Goal: Task Accomplishment & Management: Use online tool/utility

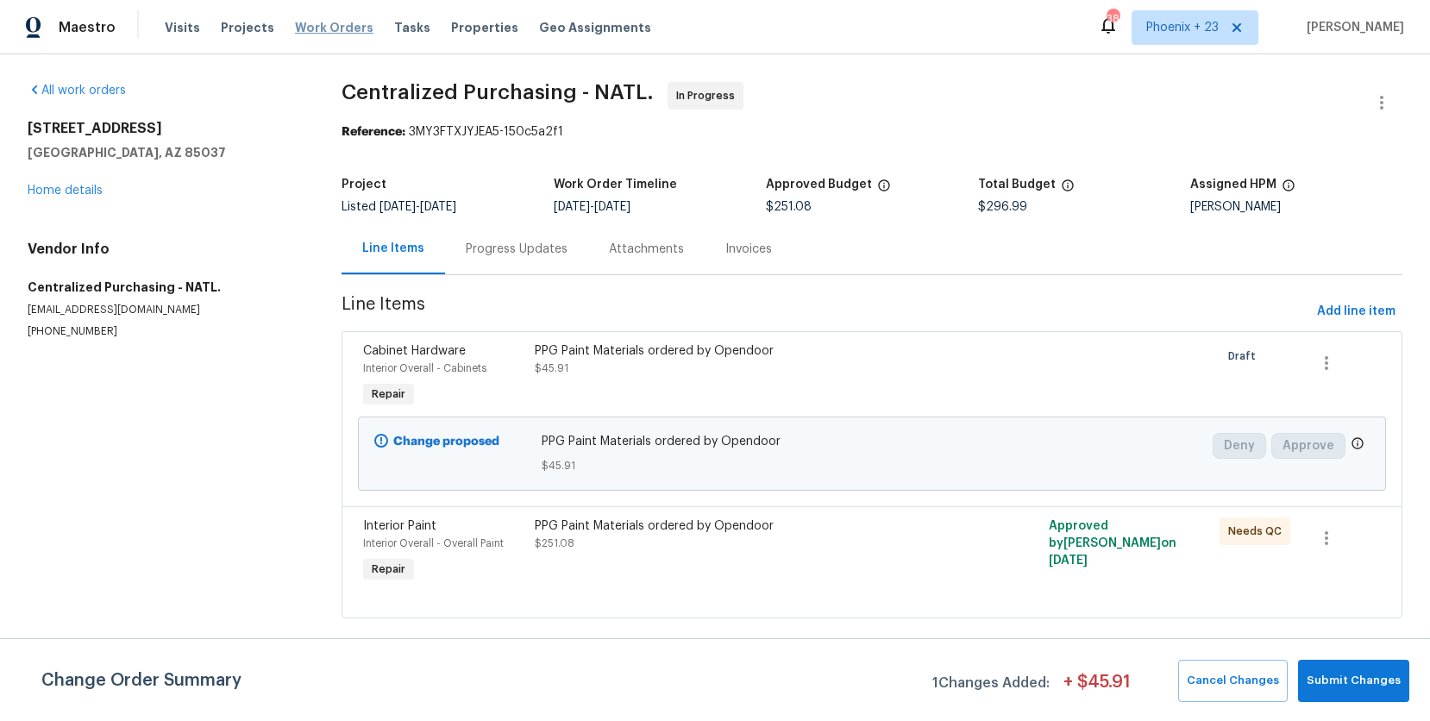
click at [313, 29] on span "Work Orders" at bounding box center [334, 27] width 78 height 17
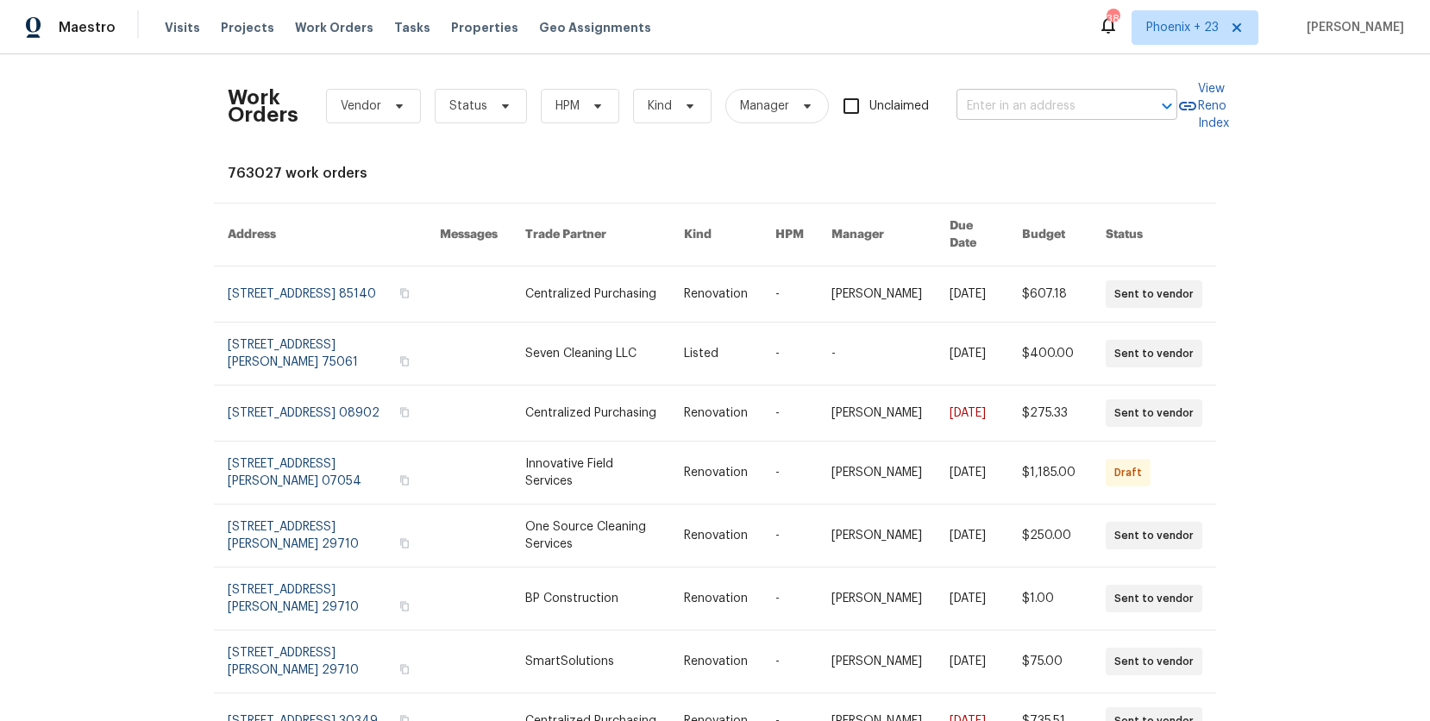
click at [1024, 110] on input "text" at bounding box center [1043, 106] width 173 height 27
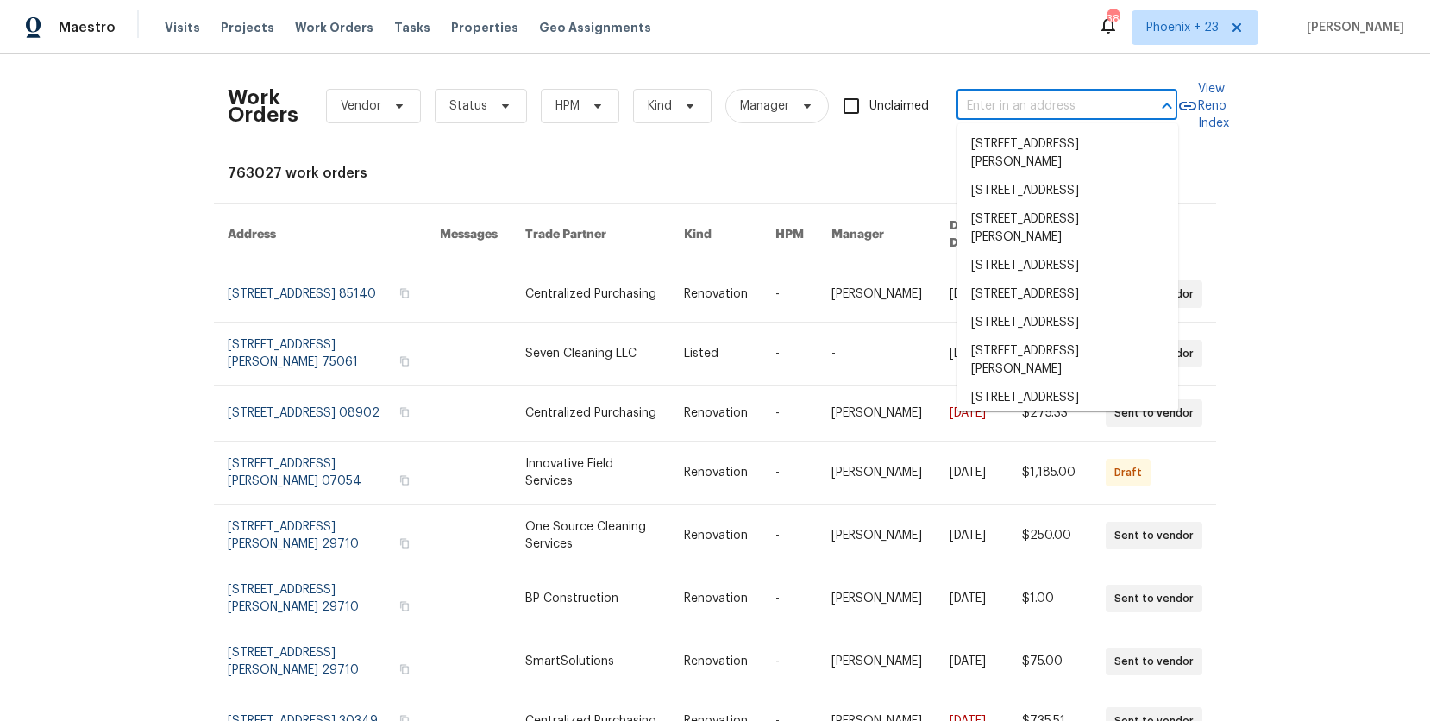
paste input "[STREET_ADDRESS]"
type input "[STREET_ADDRESS]"
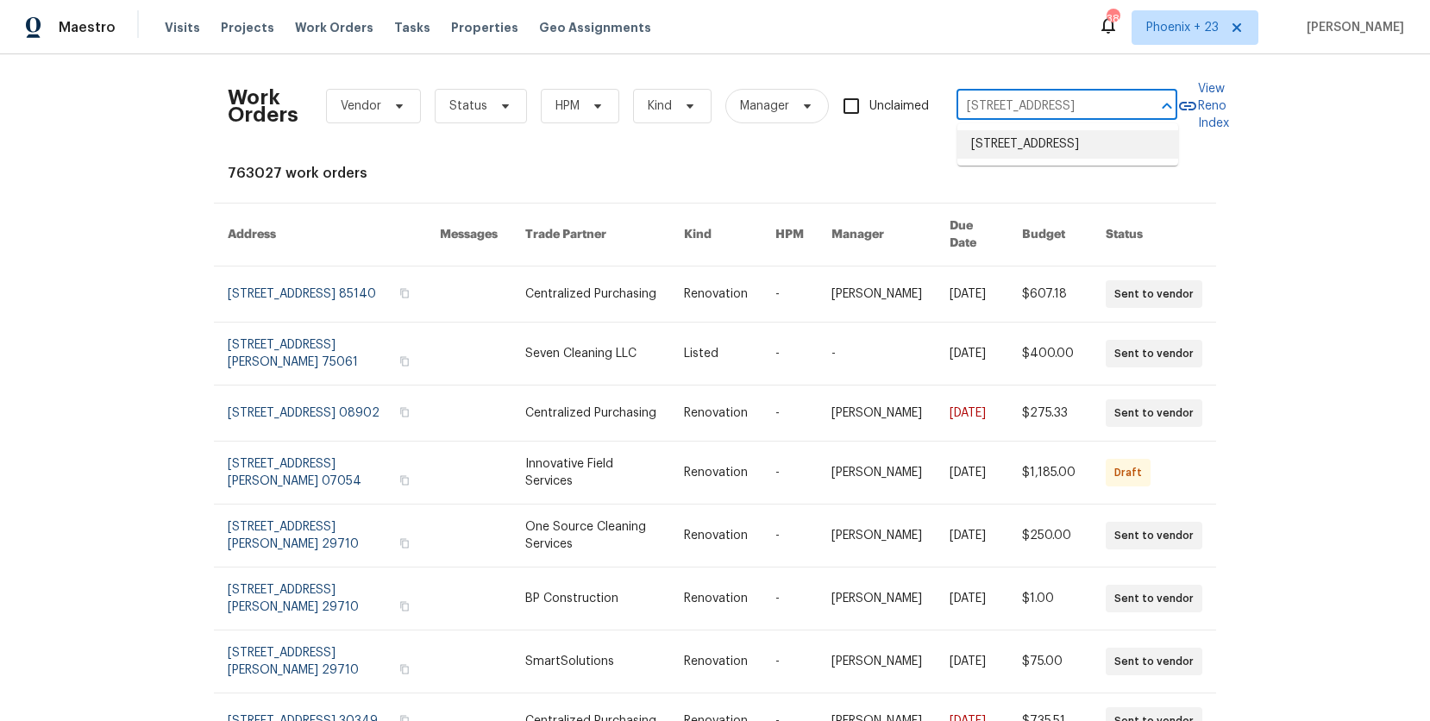
click at [1059, 148] on li "[STREET_ADDRESS]" at bounding box center [1067, 144] width 221 height 28
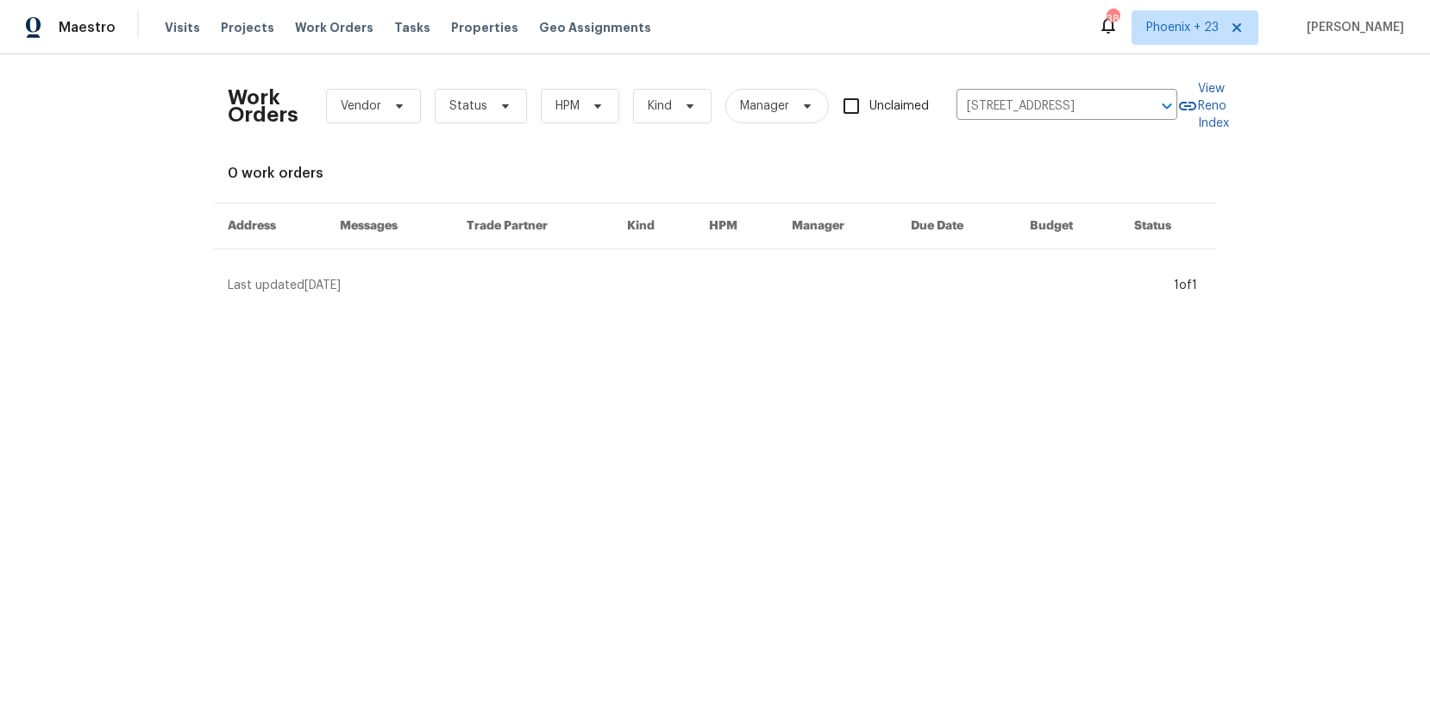
click at [573, 270] on div "Work Orders Vendor Status HPM Kind Manager Unclaimed [STREET_ADDRESS] ​ View Re…" at bounding box center [715, 181] width 975 height 226
click at [248, 27] on span "Projects" at bounding box center [247, 27] width 53 height 17
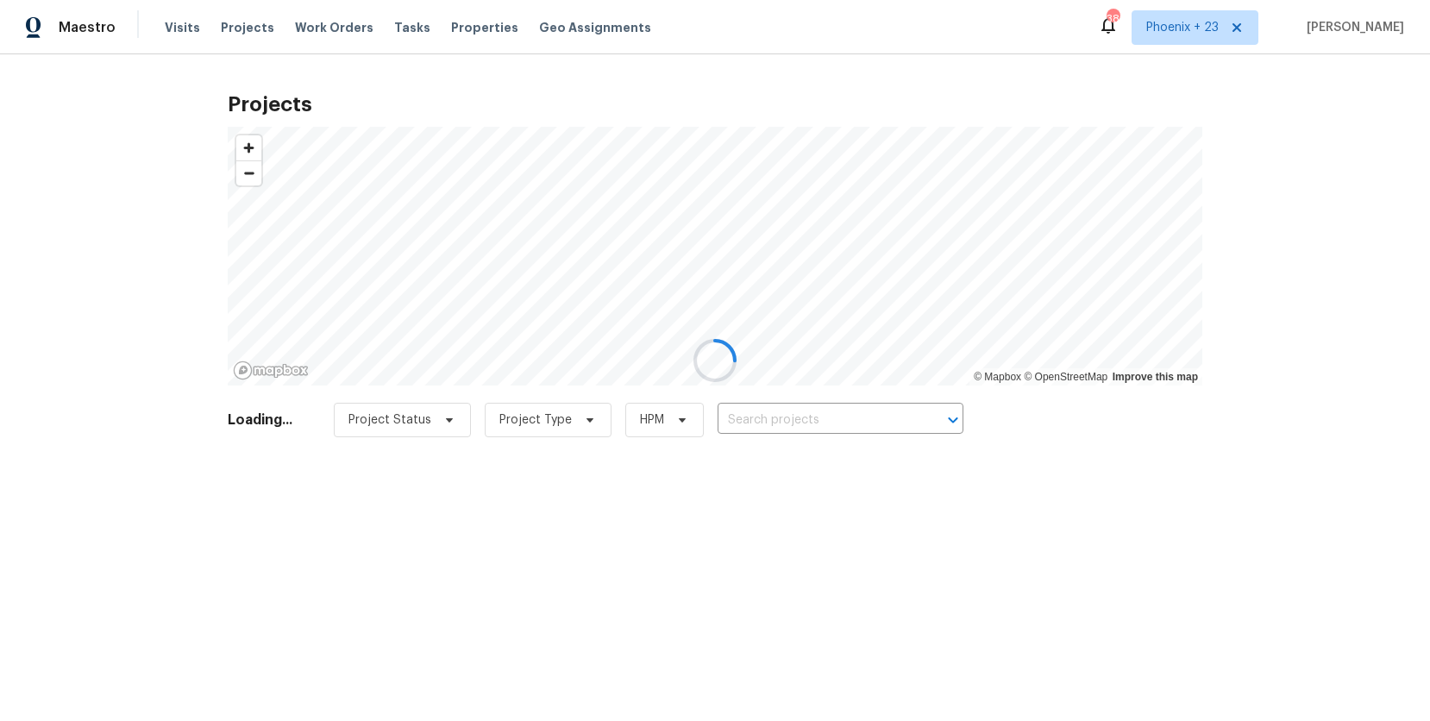
click at [840, 415] on div at bounding box center [715, 360] width 1430 height 721
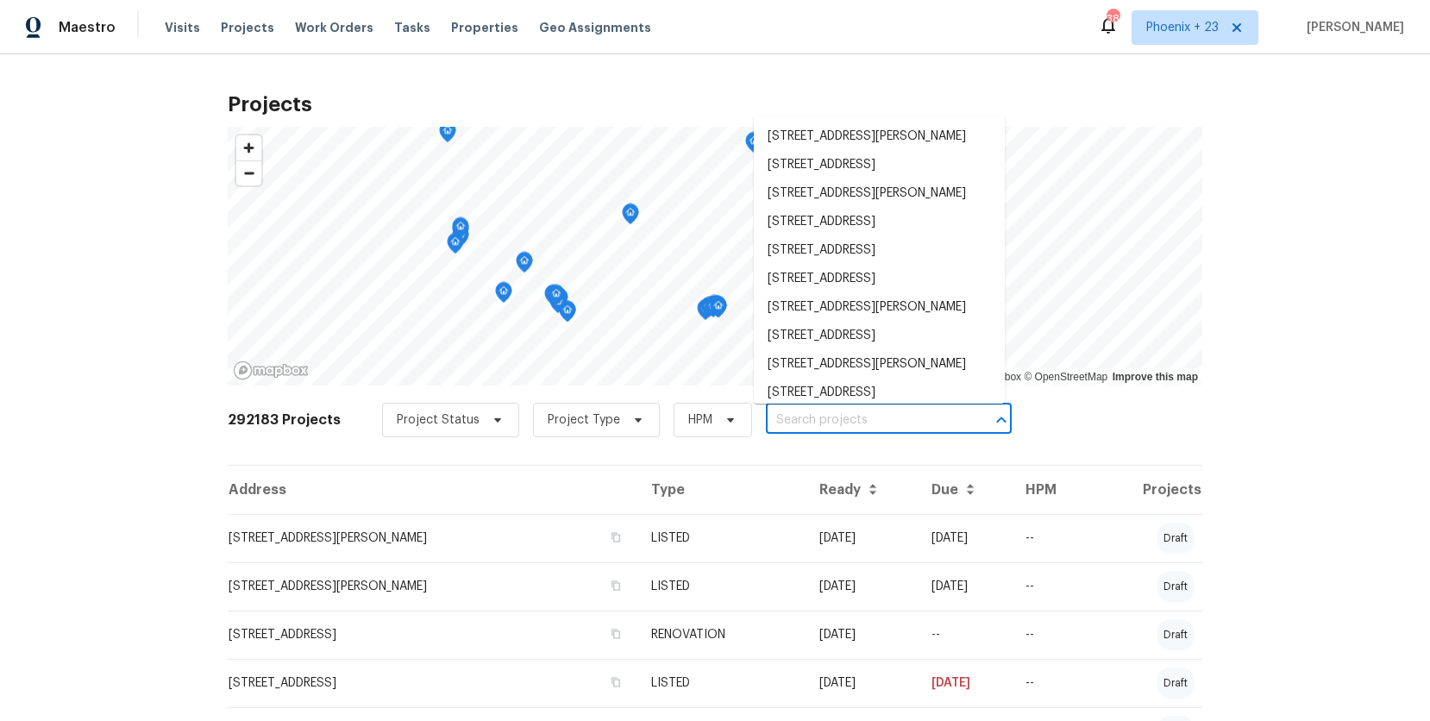
click at [840, 414] on input "text" at bounding box center [865, 420] width 198 height 27
paste input "[STREET_ADDRESS]"
type input "[STREET_ADDRESS]"
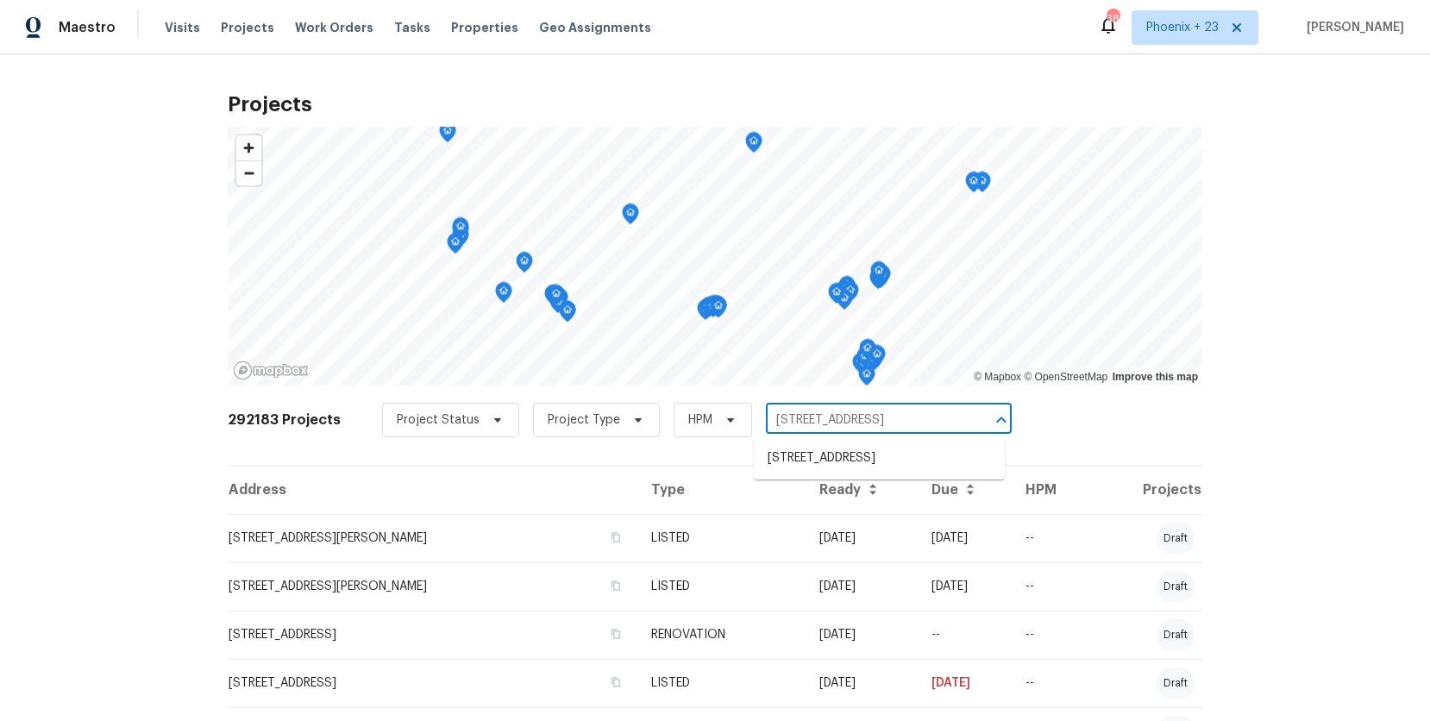
scroll to position [0, 45]
click at [853, 473] on li "[STREET_ADDRESS]" at bounding box center [879, 458] width 251 height 28
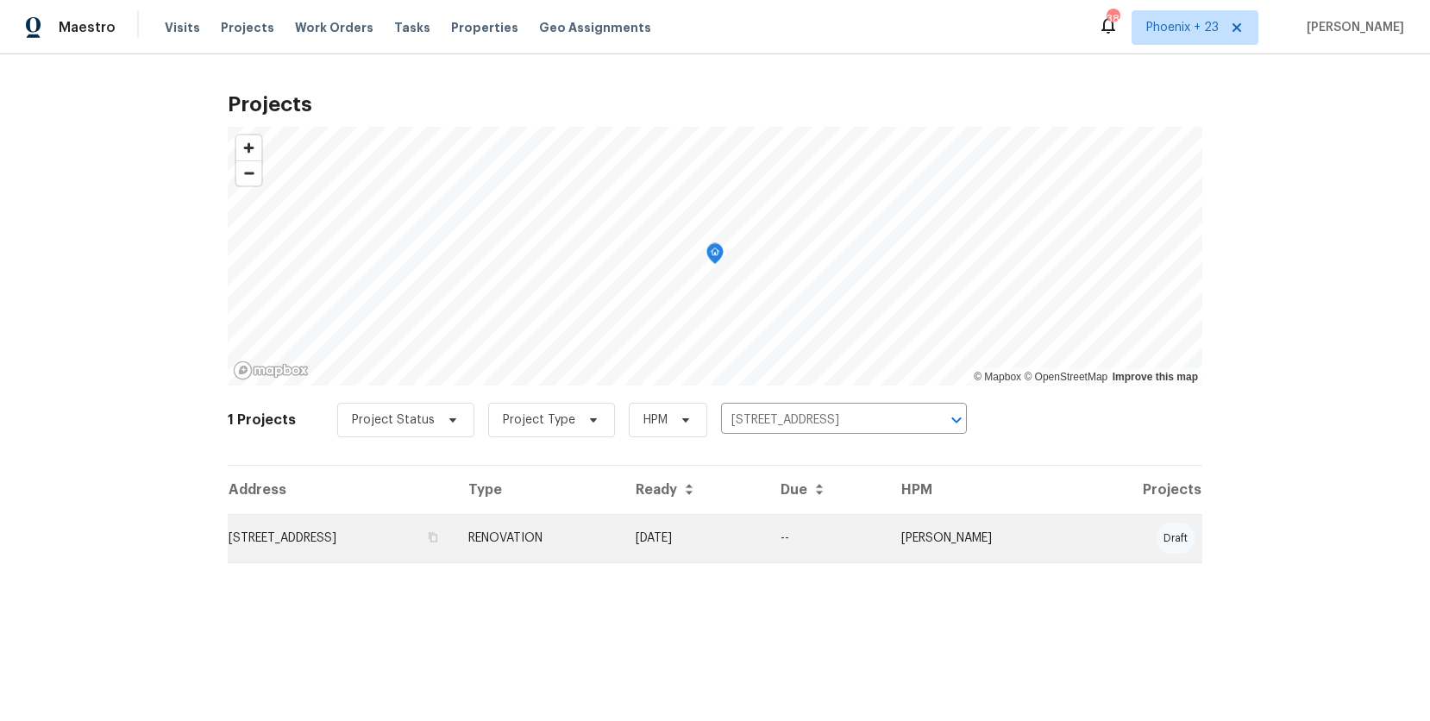
click at [455, 538] on td "[STREET_ADDRESS]" at bounding box center [341, 538] width 227 height 48
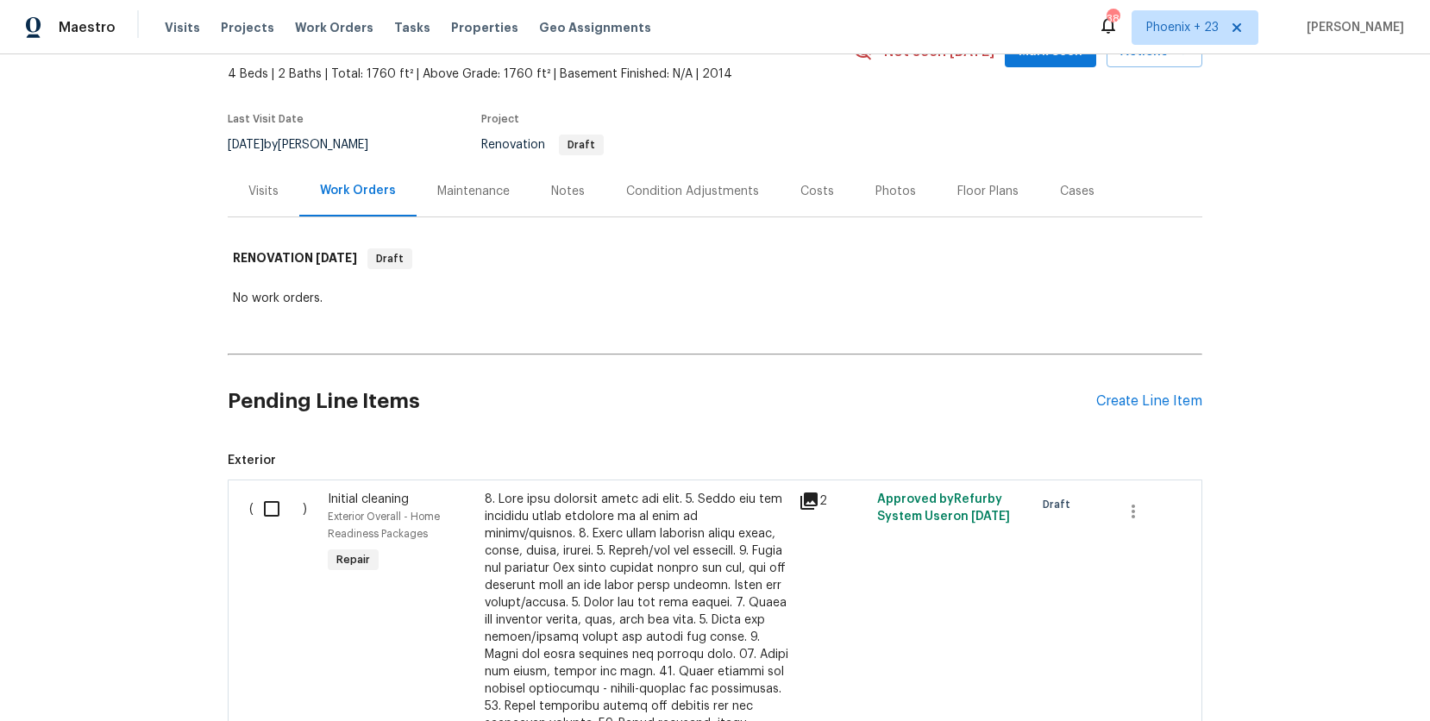
scroll to position [113, 0]
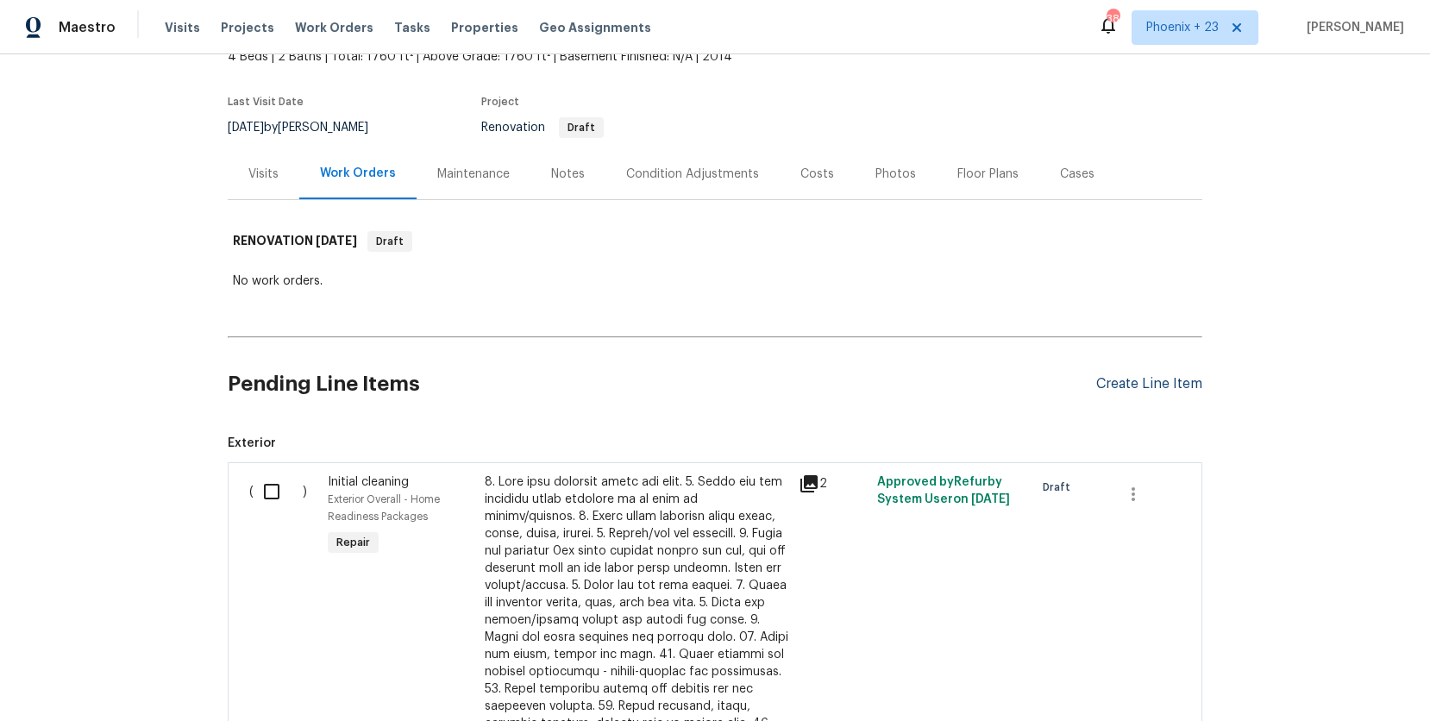
click at [1129, 386] on div "Create Line Item" at bounding box center [1149, 384] width 106 height 16
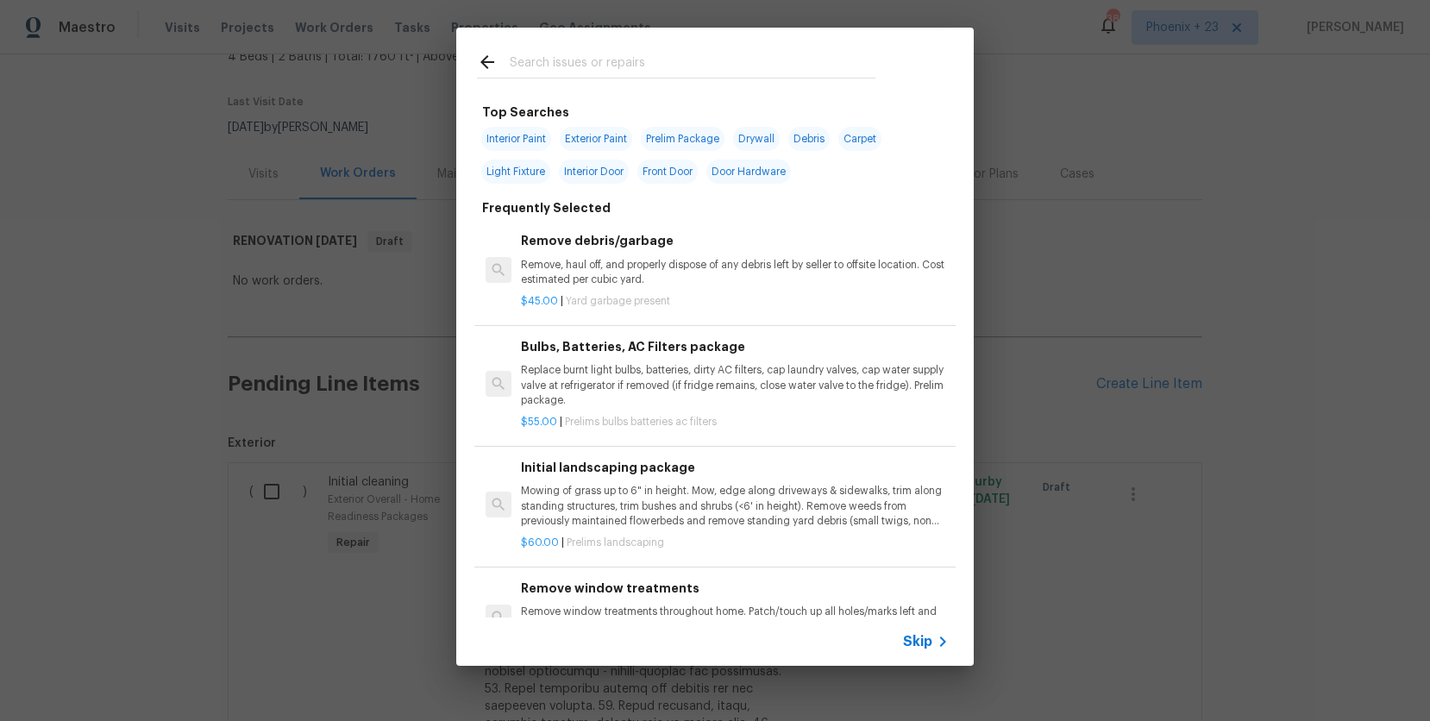
click at [668, 56] on input "text" at bounding box center [693, 65] width 366 height 26
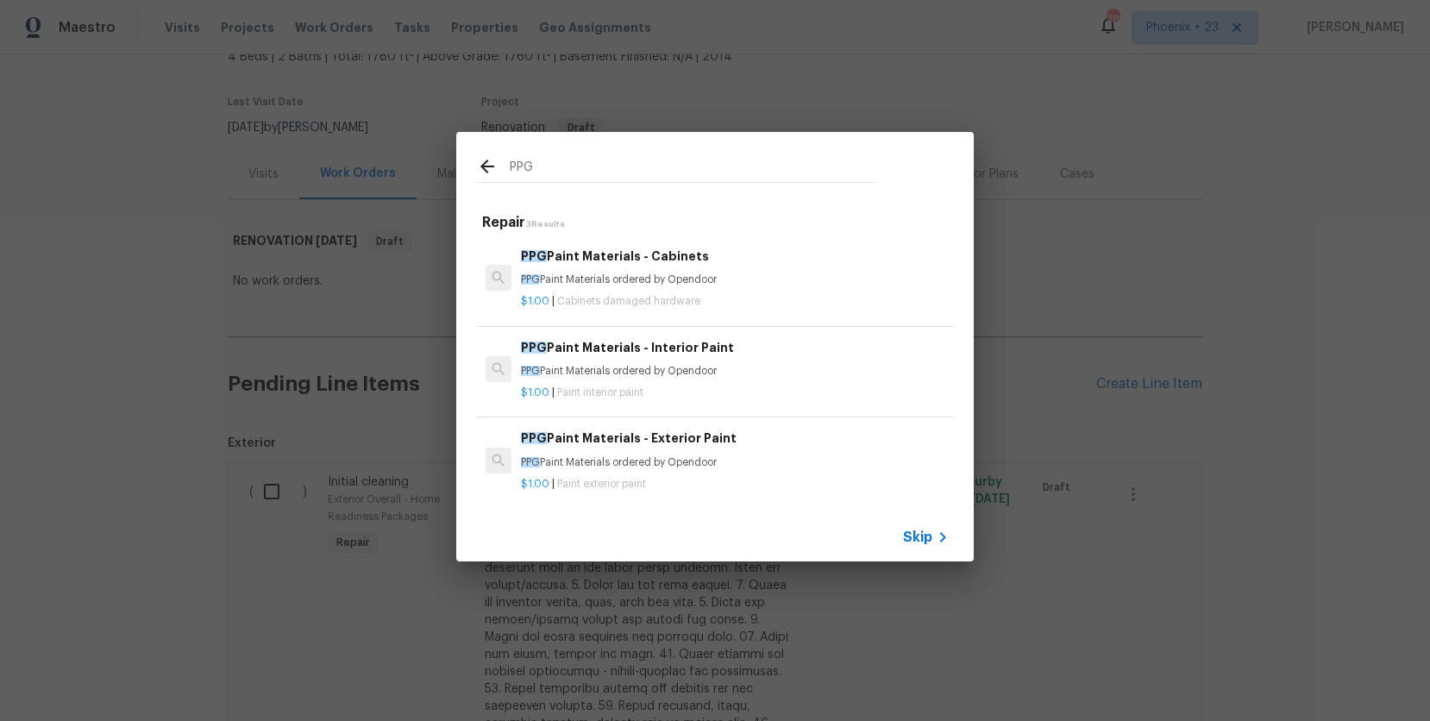
type input "PPG"
click at [821, 340] on h6 "PPG Paint Materials - Interior Paint" at bounding box center [735, 347] width 428 height 19
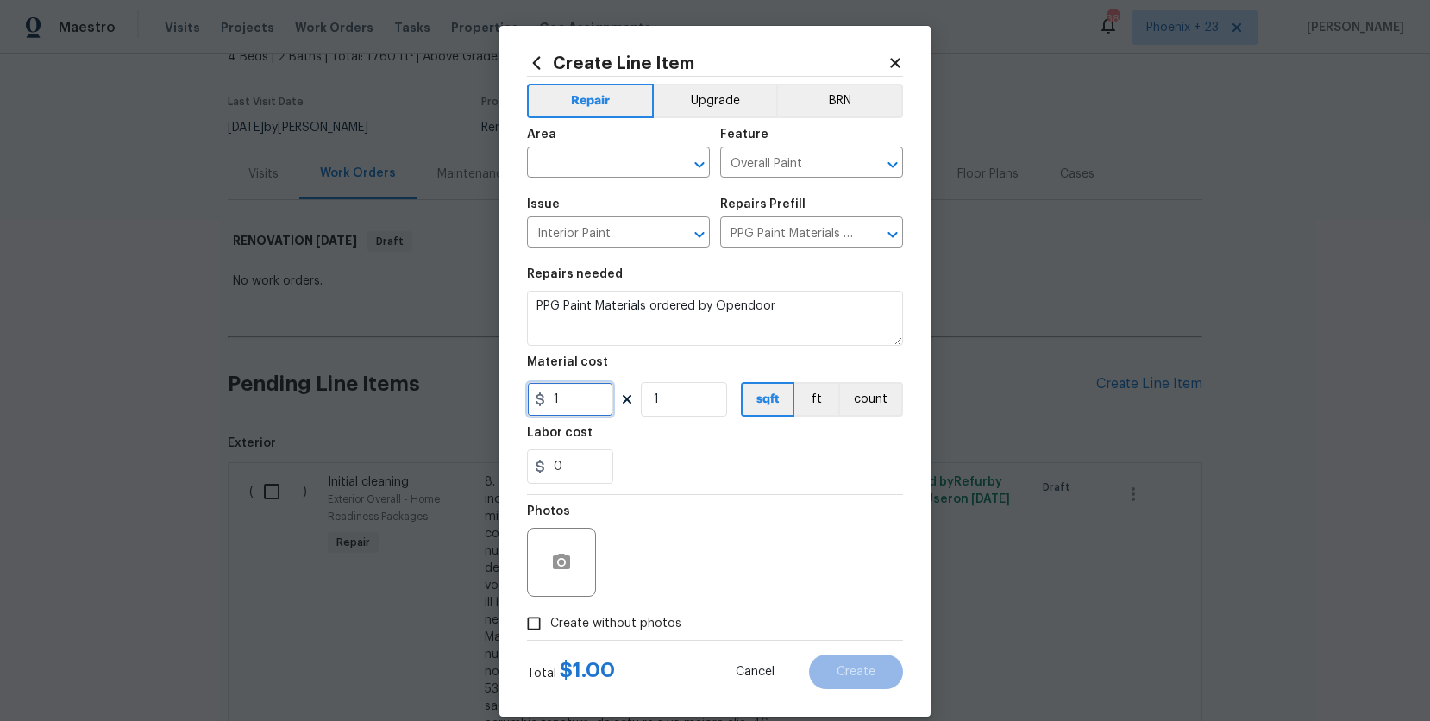
drag, startPoint x: 587, startPoint y: 405, endPoint x: 518, endPoint y: 396, distance: 69.5
click at [518, 396] on div "Create Line Item Repair Upgrade BRN Area ​ Feature Overall Paint ​ Issue Interi…" at bounding box center [714, 371] width 431 height 691
type input "262.85"
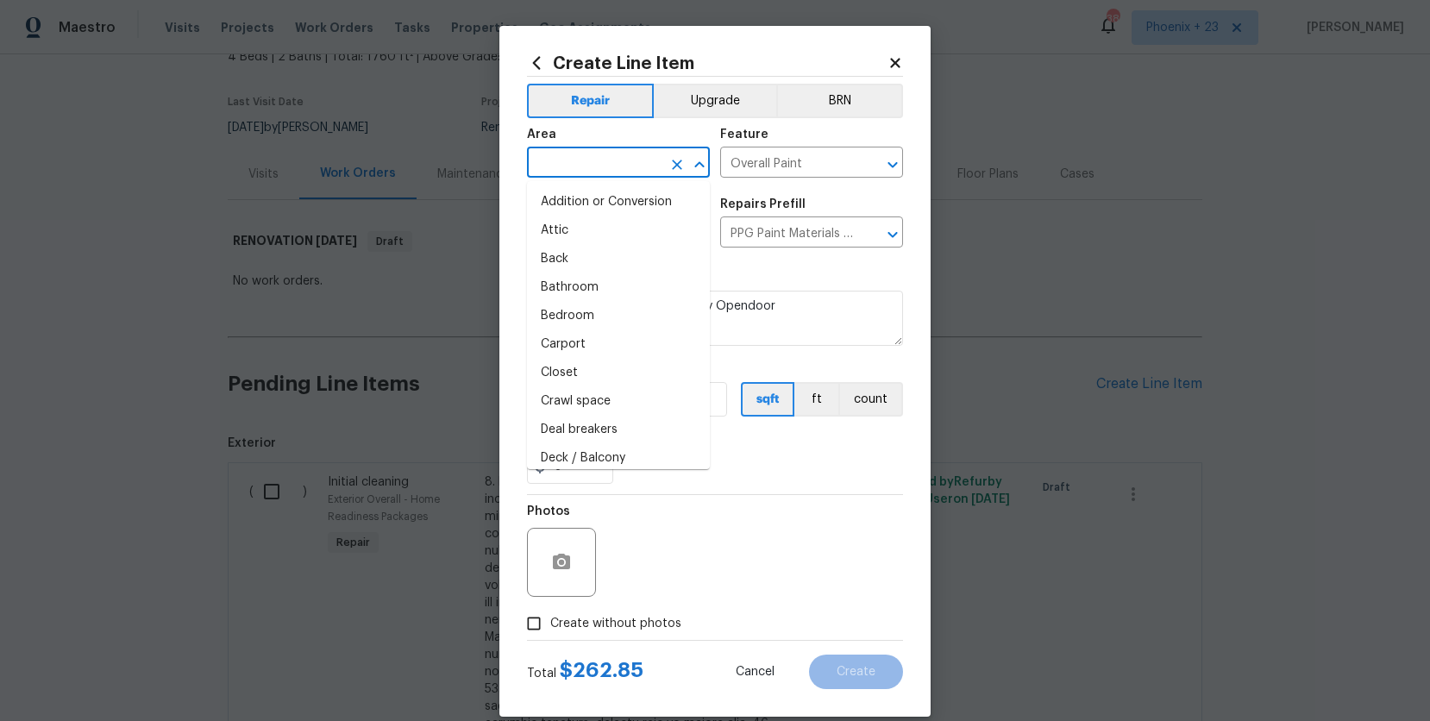
click at [603, 160] on input "text" at bounding box center [594, 164] width 135 height 27
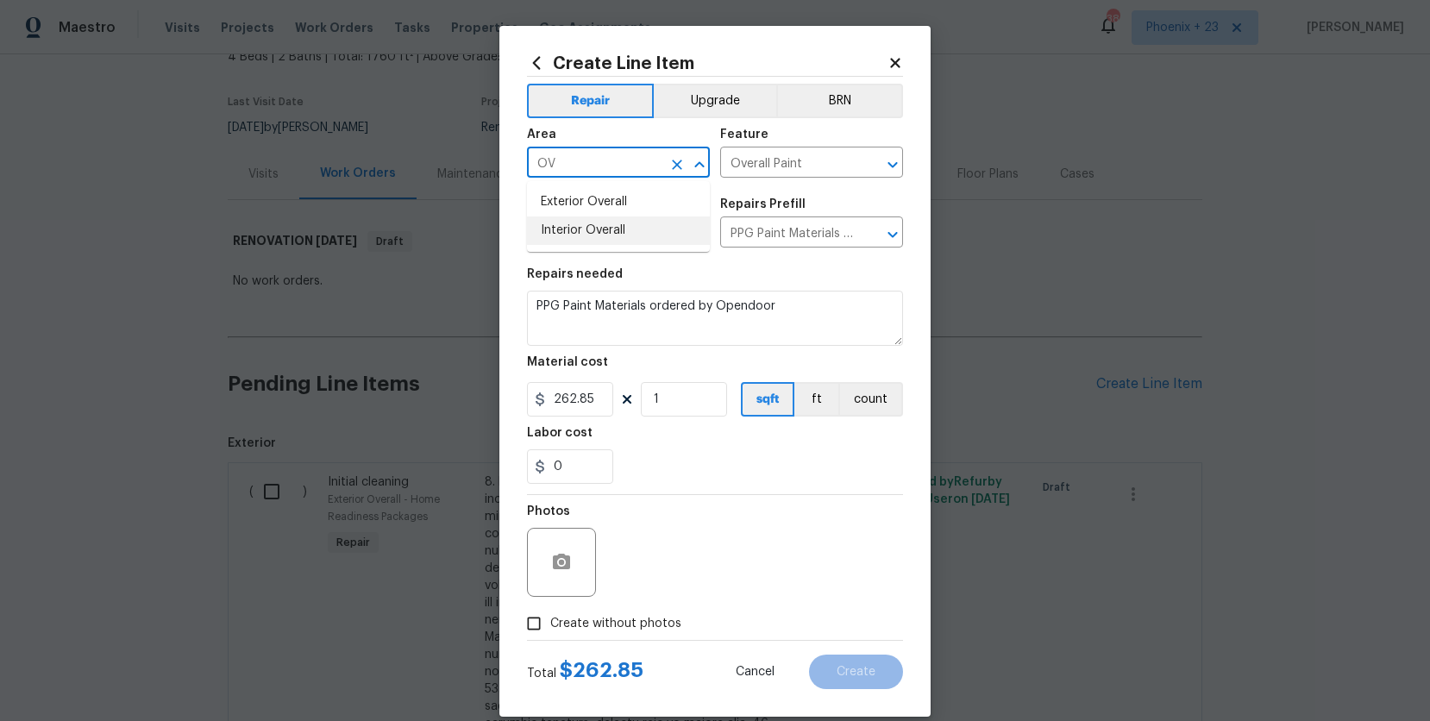
click at [665, 232] on li "Interior Overall" at bounding box center [618, 231] width 183 height 28
type input "Interior Overall"
drag, startPoint x: 642, startPoint y: 615, endPoint x: 652, endPoint y: 612, distance: 10.7
click at [643, 616] on span "Create without photos" at bounding box center [615, 624] width 131 height 18
click at [550, 616] on input "Create without photos" at bounding box center [534, 623] width 33 height 33
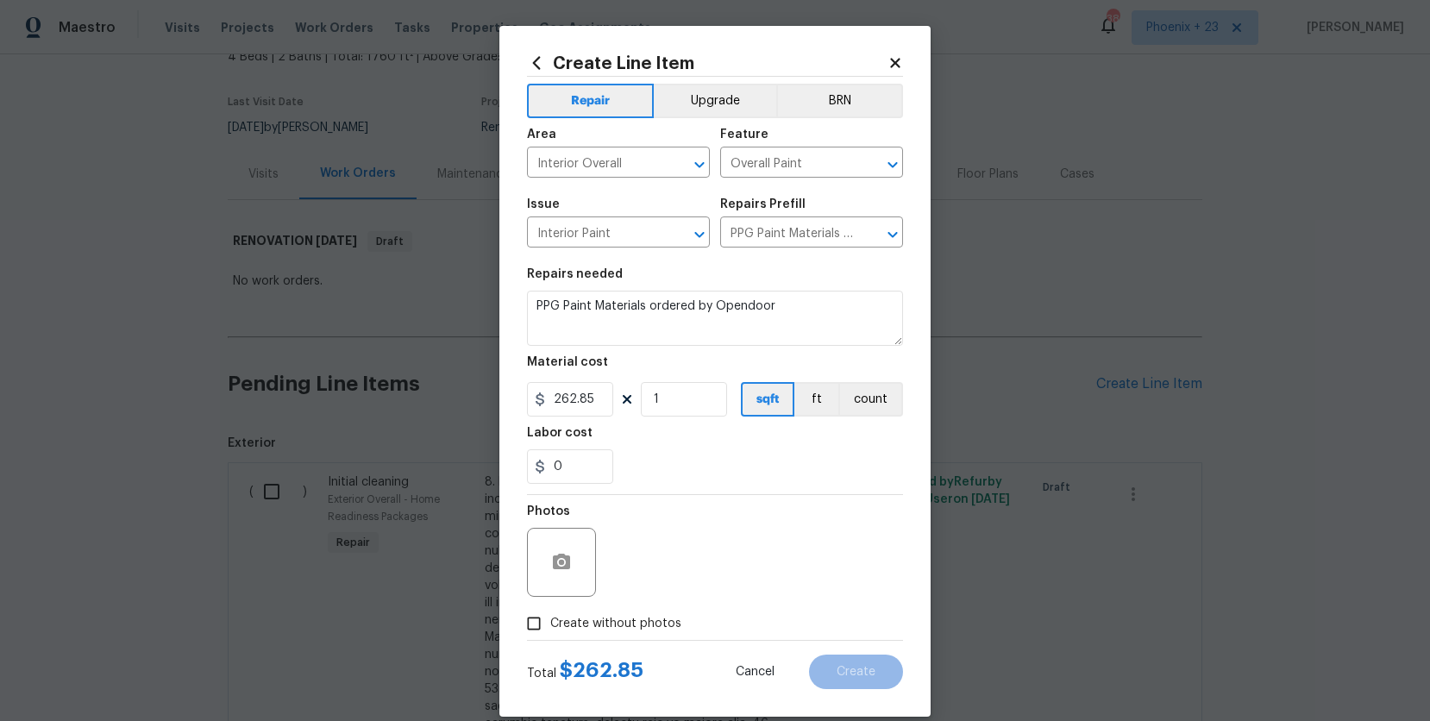
checkbox input "true"
click at [692, 574] on textarea at bounding box center [756, 562] width 293 height 69
type textarea "NA"
click at [892, 677] on button "Create" at bounding box center [856, 672] width 94 height 35
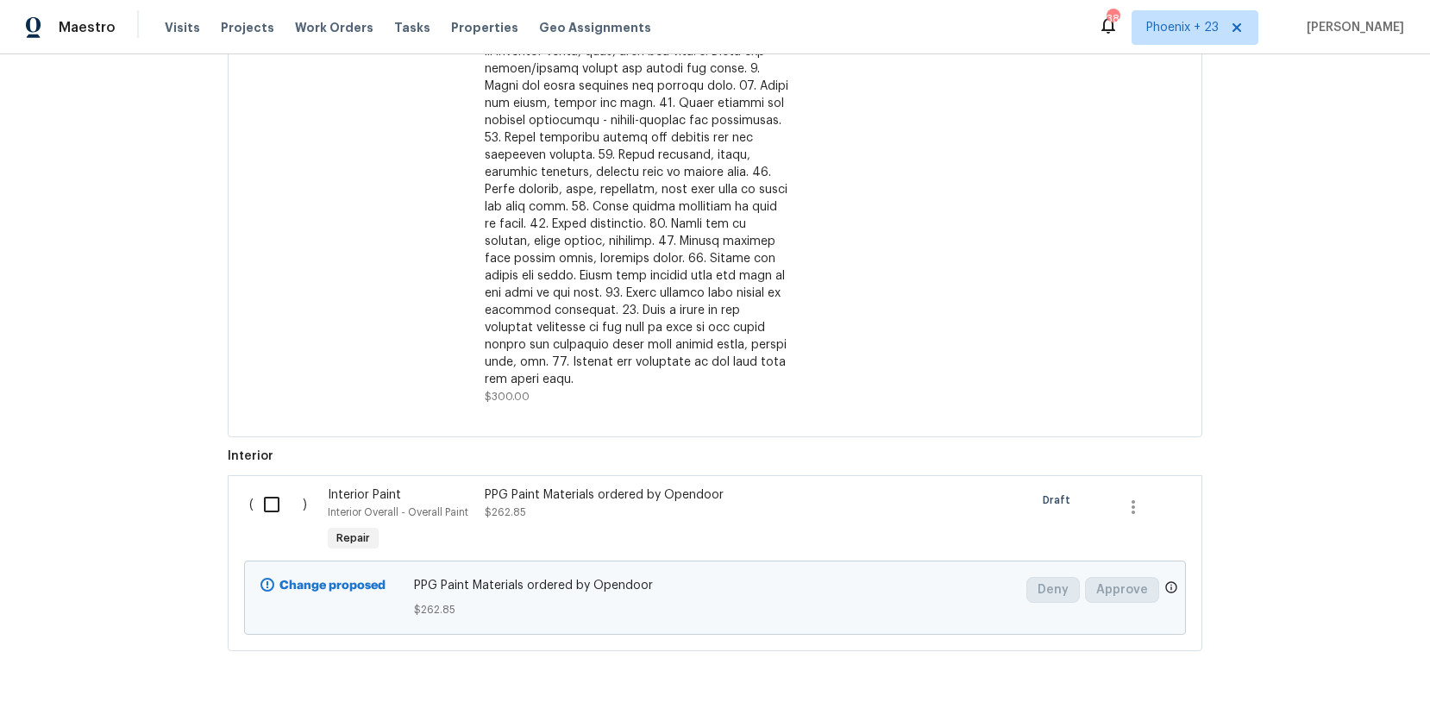
scroll to position [694, 0]
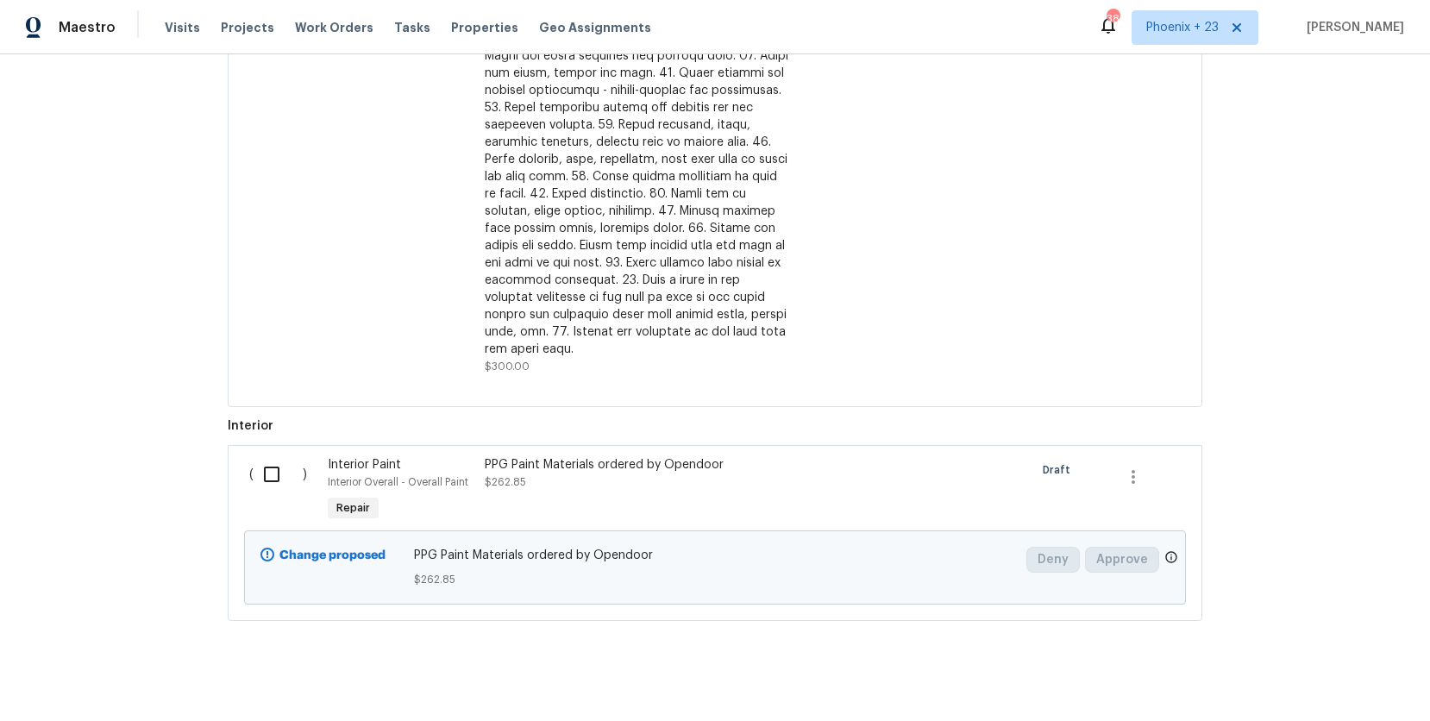
click at [269, 461] on input "checkbox" at bounding box center [278, 474] width 49 height 36
checkbox input "true"
click at [1295, 681] on span "Create Work Order" at bounding box center [1331, 679] width 115 height 22
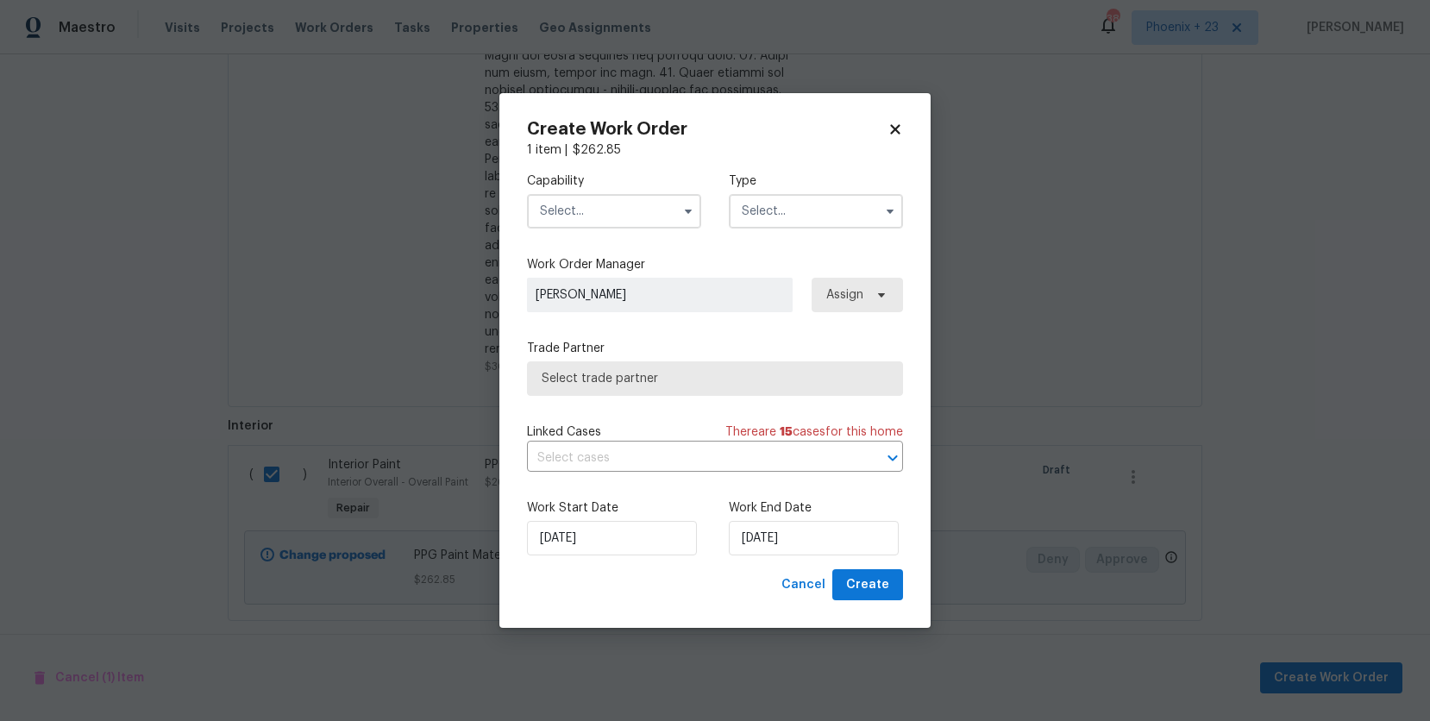
click at [616, 207] on input "text" at bounding box center [614, 211] width 174 height 35
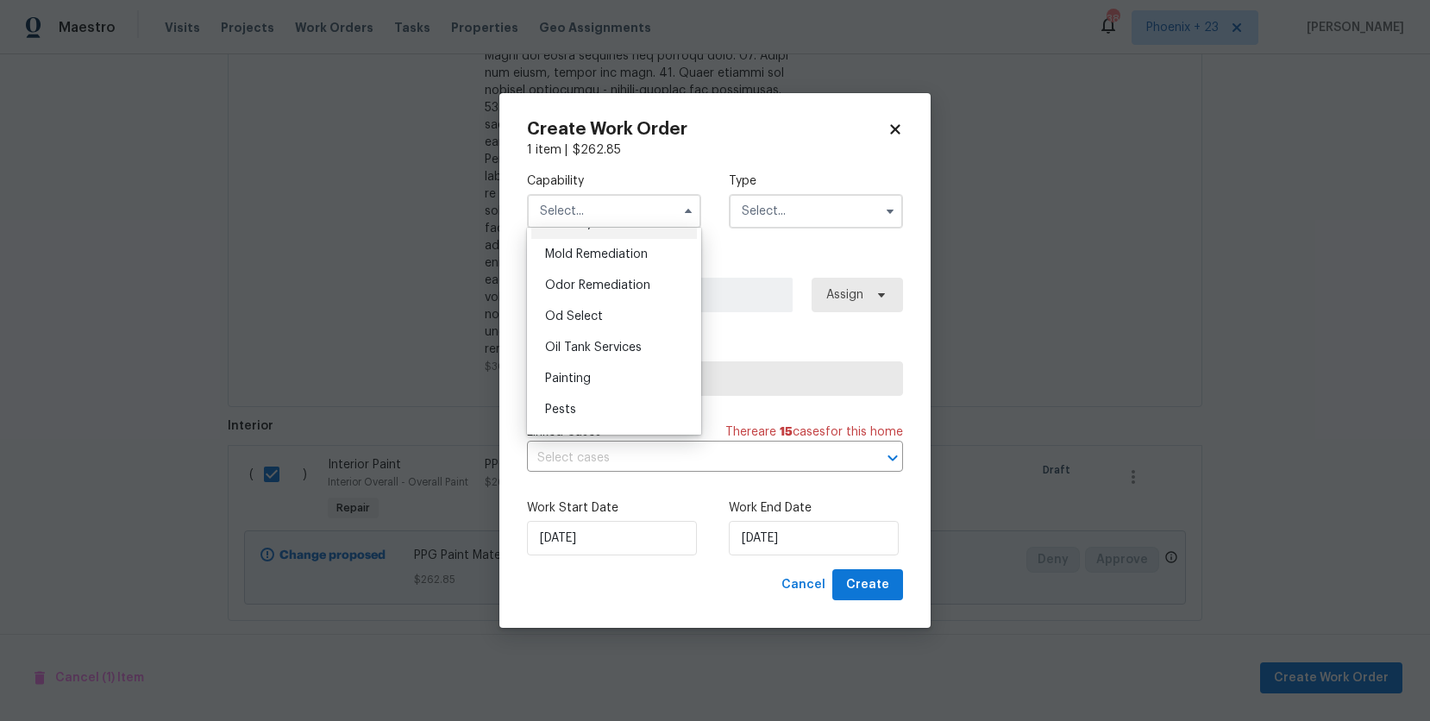
scroll to position [1320, 0]
drag, startPoint x: 635, startPoint y: 361, endPoint x: 692, endPoint y: 301, distance: 83.0
click at [635, 361] on div "Painting" at bounding box center [614, 376] width 166 height 31
type input "Painting"
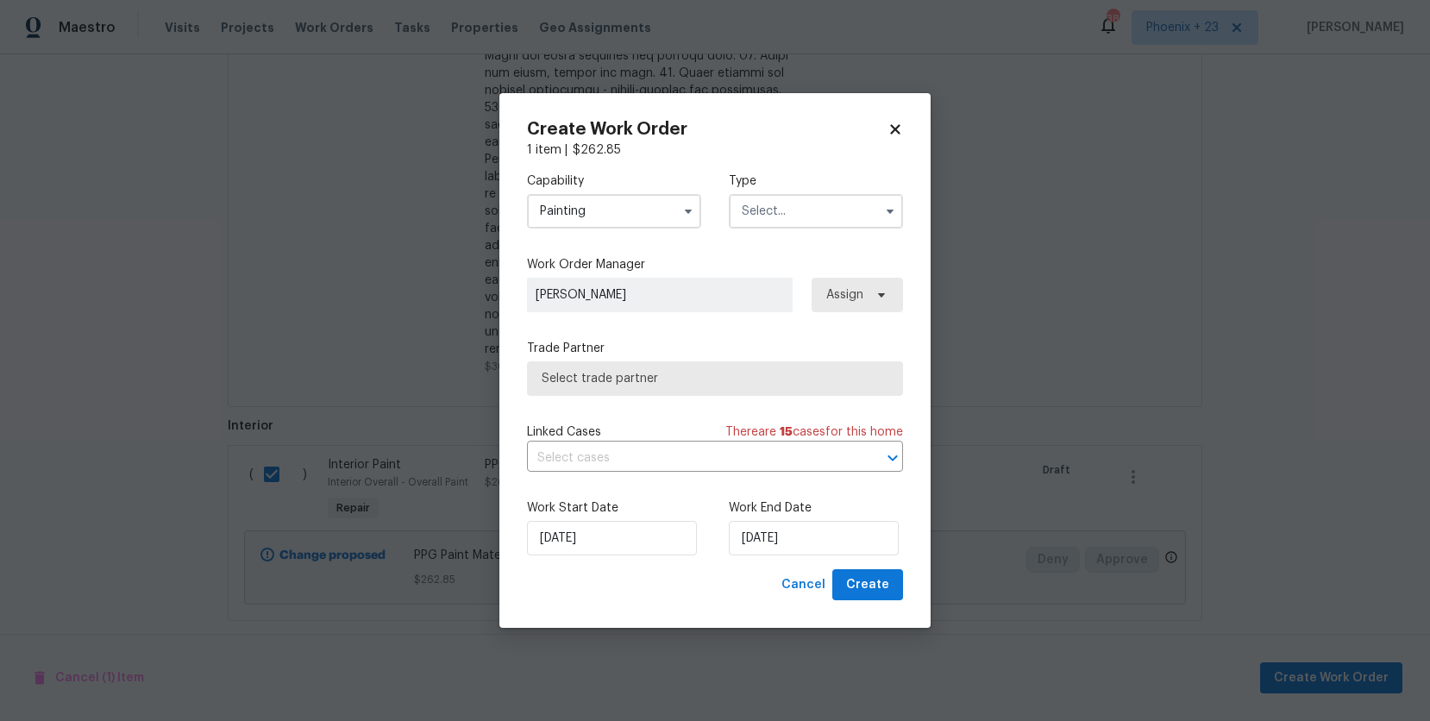
click at [778, 239] on div "Capability Painting Agent Appliance Bathtub Resurfacing BRN And Lrr Broker Cabi…" at bounding box center [715, 201] width 376 height 84
click at [766, 214] on input "text" at bounding box center [816, 211] width 174 height 35
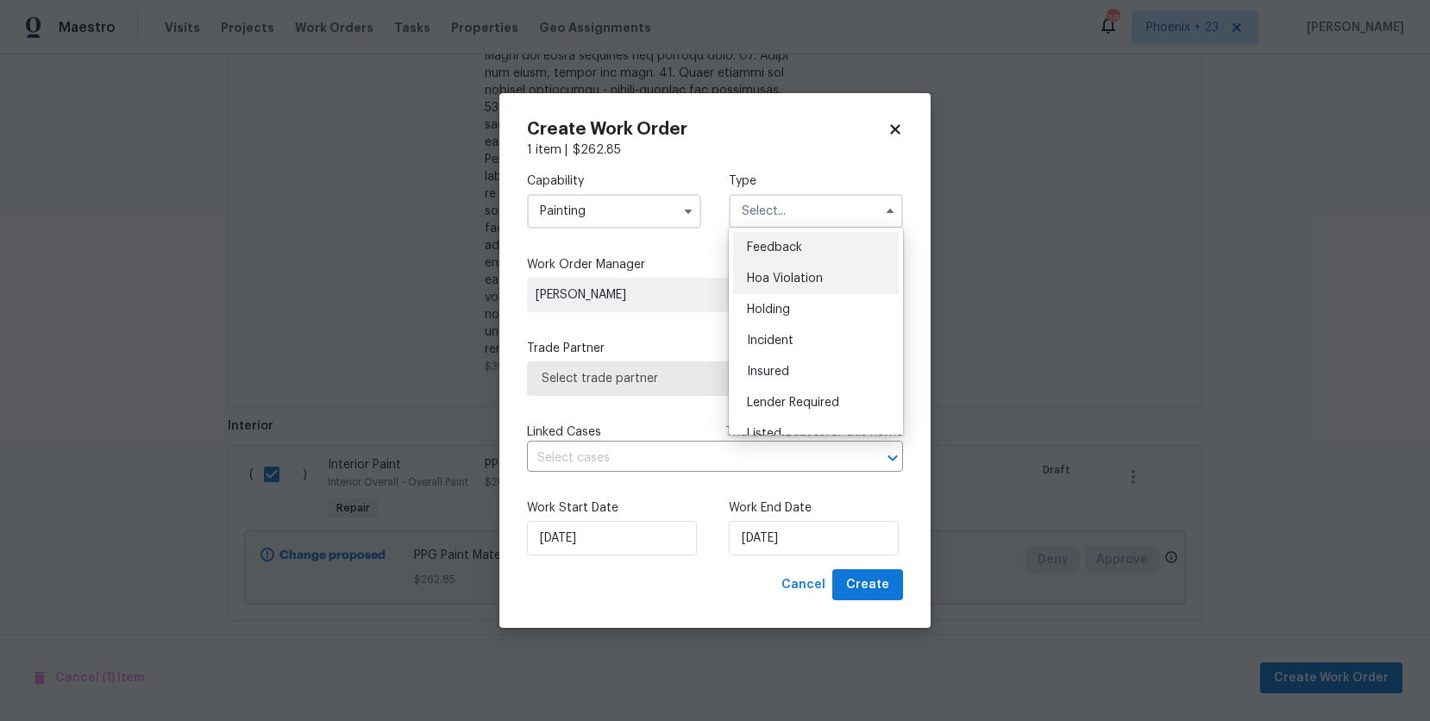
scroll to position [392, 0]
click at [796, 303] on div "Renovation" at bounding box center [816, 290] width 166 height 31
type input "Renovation"
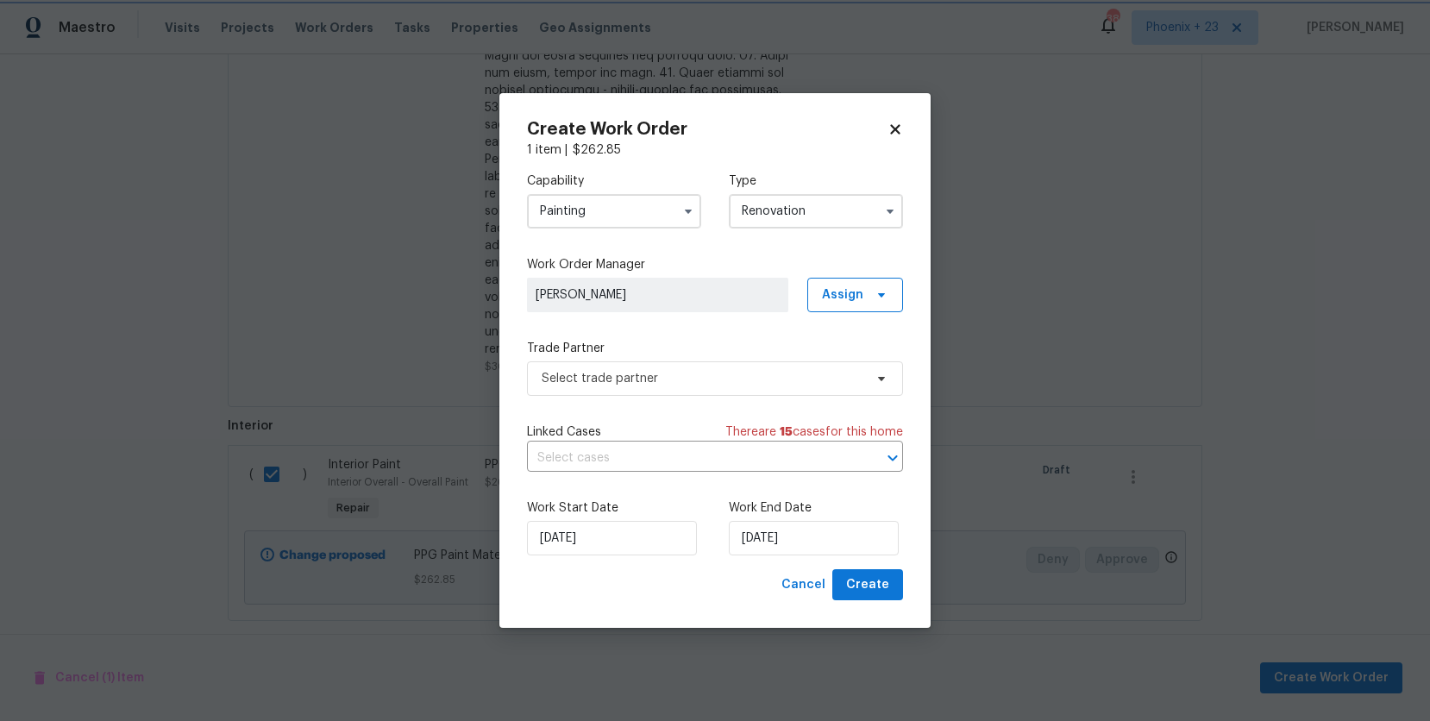
scroll to position [0, 0]
click at [858, 309] on span "Assign" at bounding box center [855, 295] width 96 height 35
click at [847, 361] on div "Assign to me" at bounding box center [857, 367] width 75 height 17
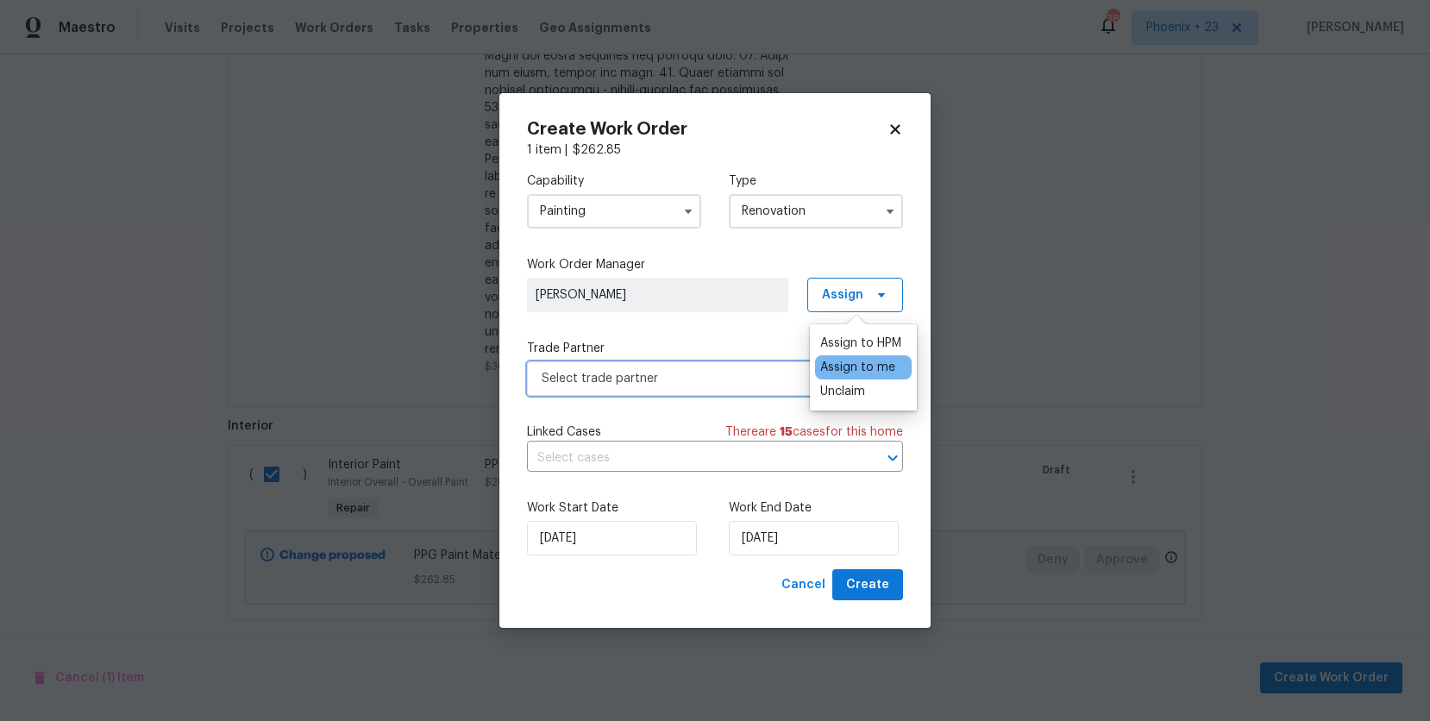
click at [743, 370] on span "Select trade partner" at bounding box center [703, 378] width 322 height 17
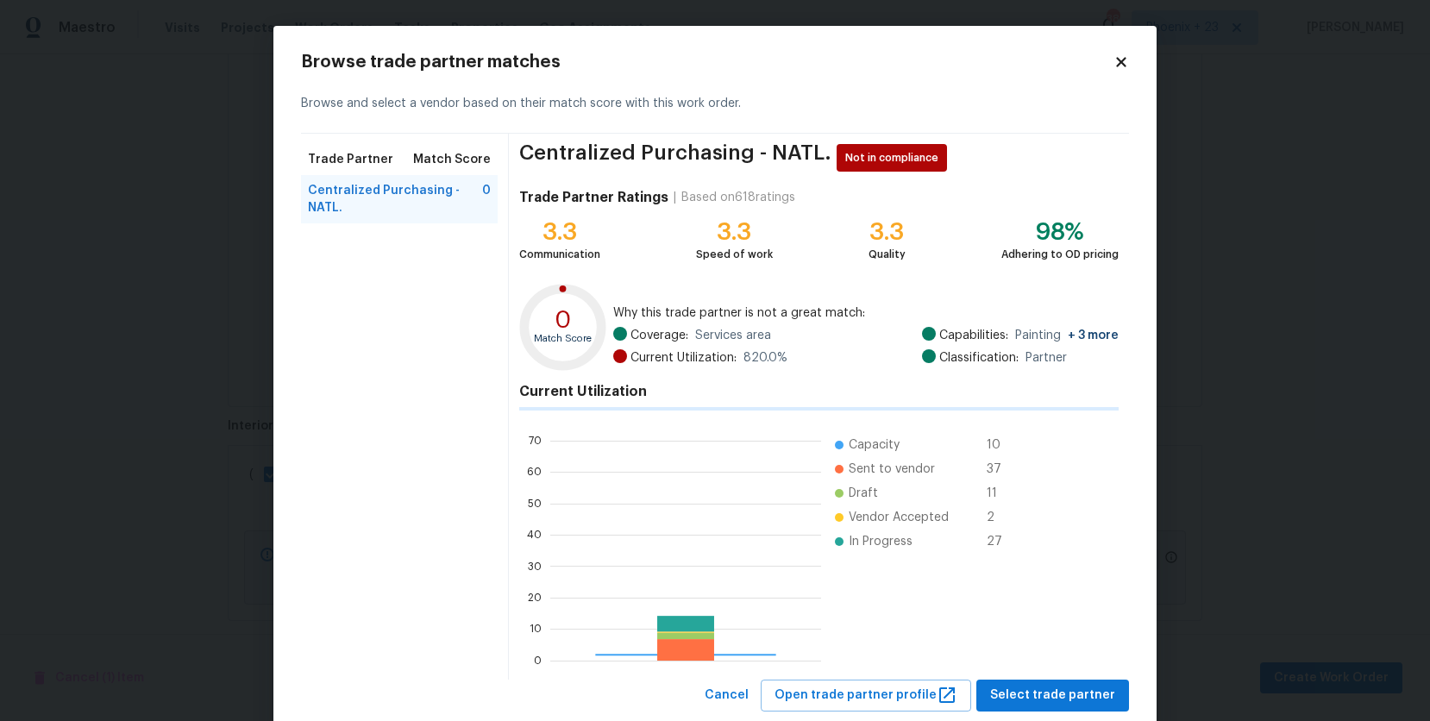
scroll to position [242, 271]
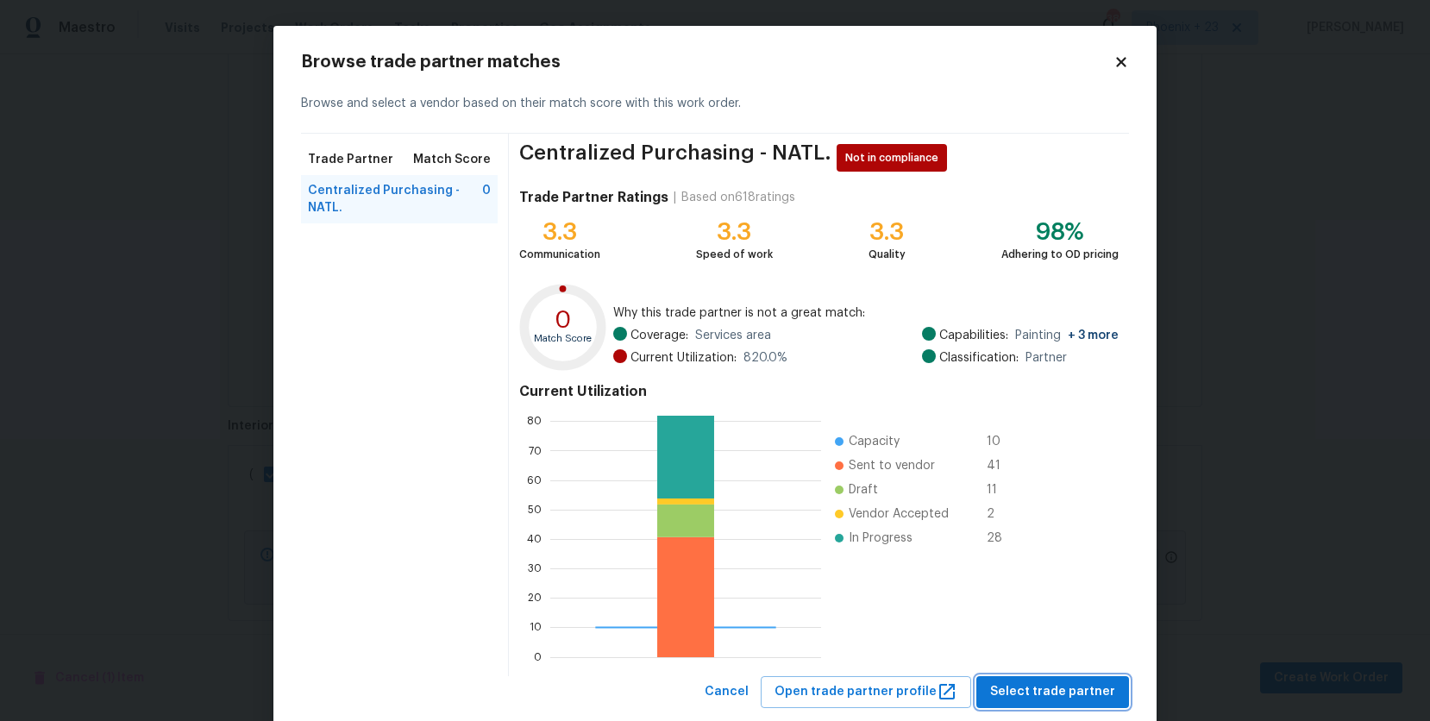
click at [1032, 680] on button "Select trade partner" at bounding box center [1052, 692] width 153 height 32
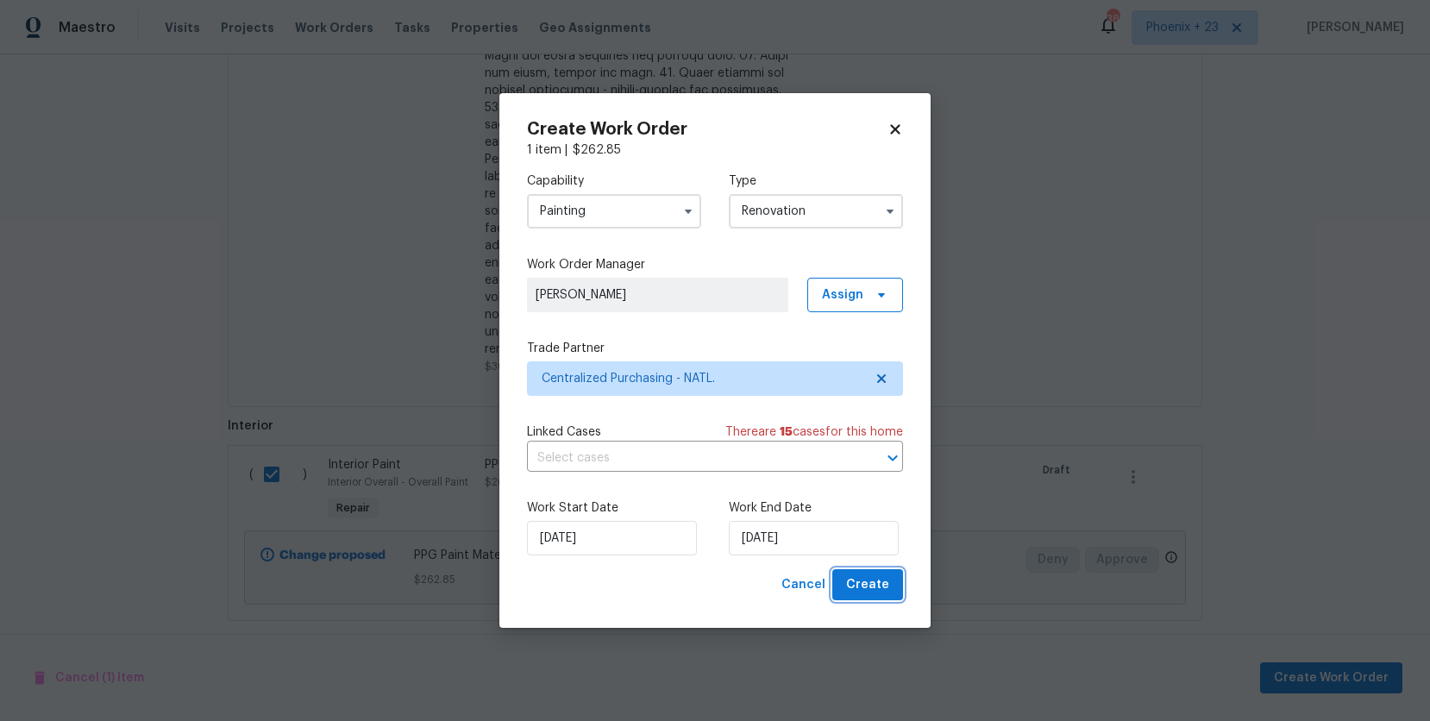
click at [898, 596] on button "Create" at bounding box center [867, 585] width 71 height 32
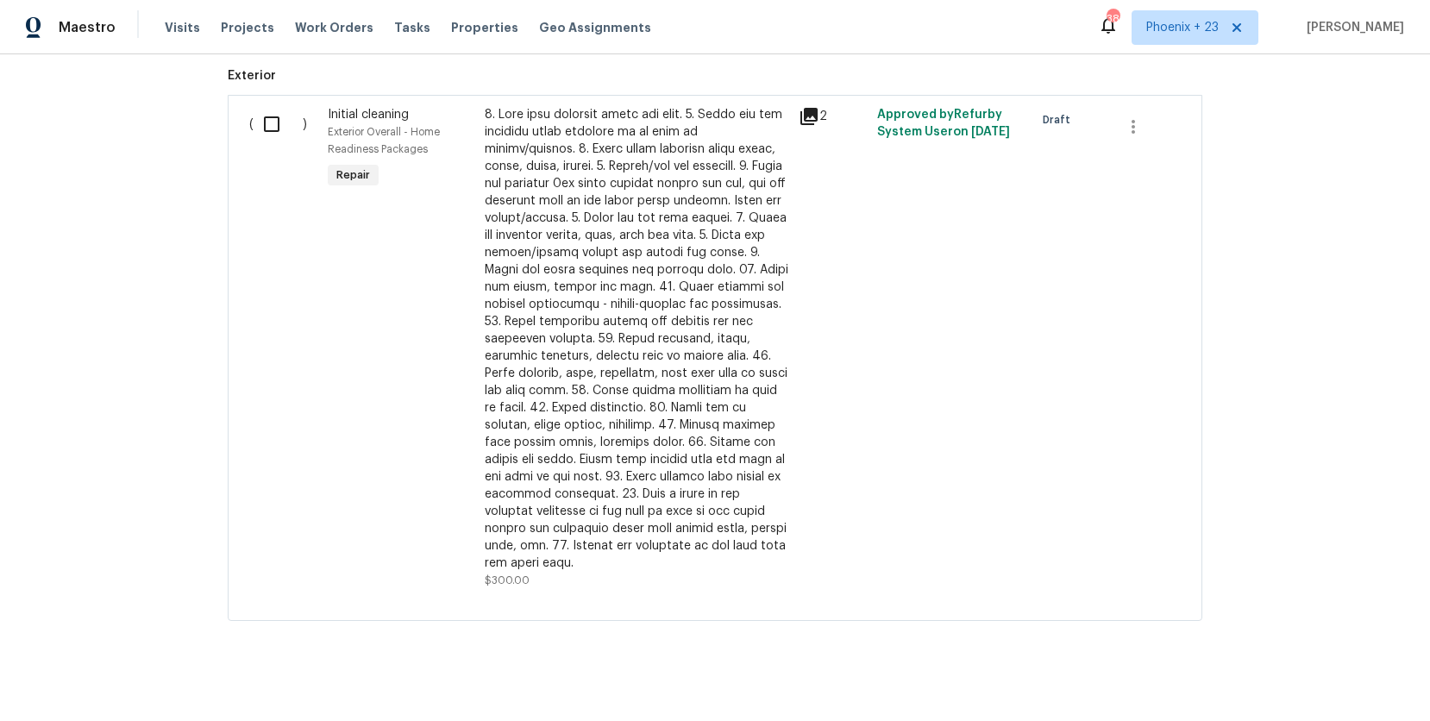
scroll to position [0, 0]
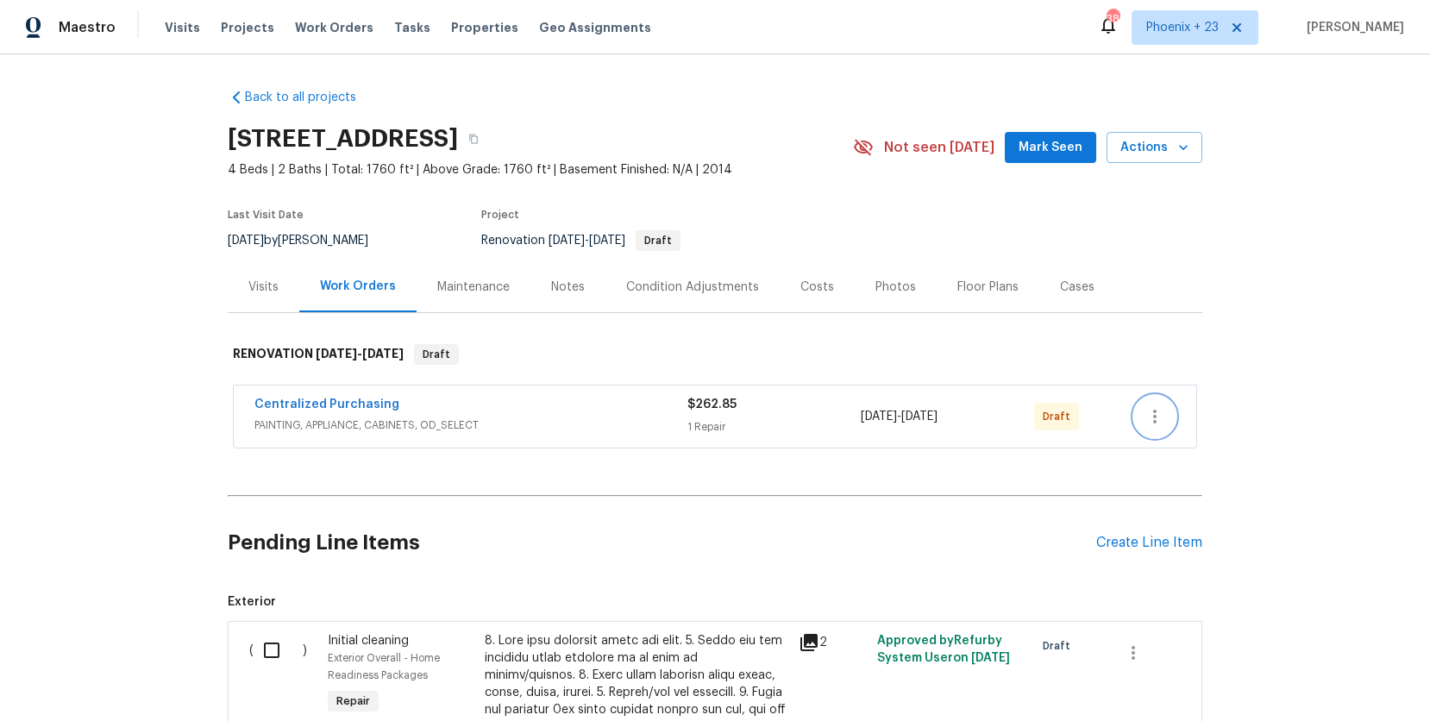
click at [1164, 413] on icon "button" at bounding box center [1155, 416] width 21 height 21
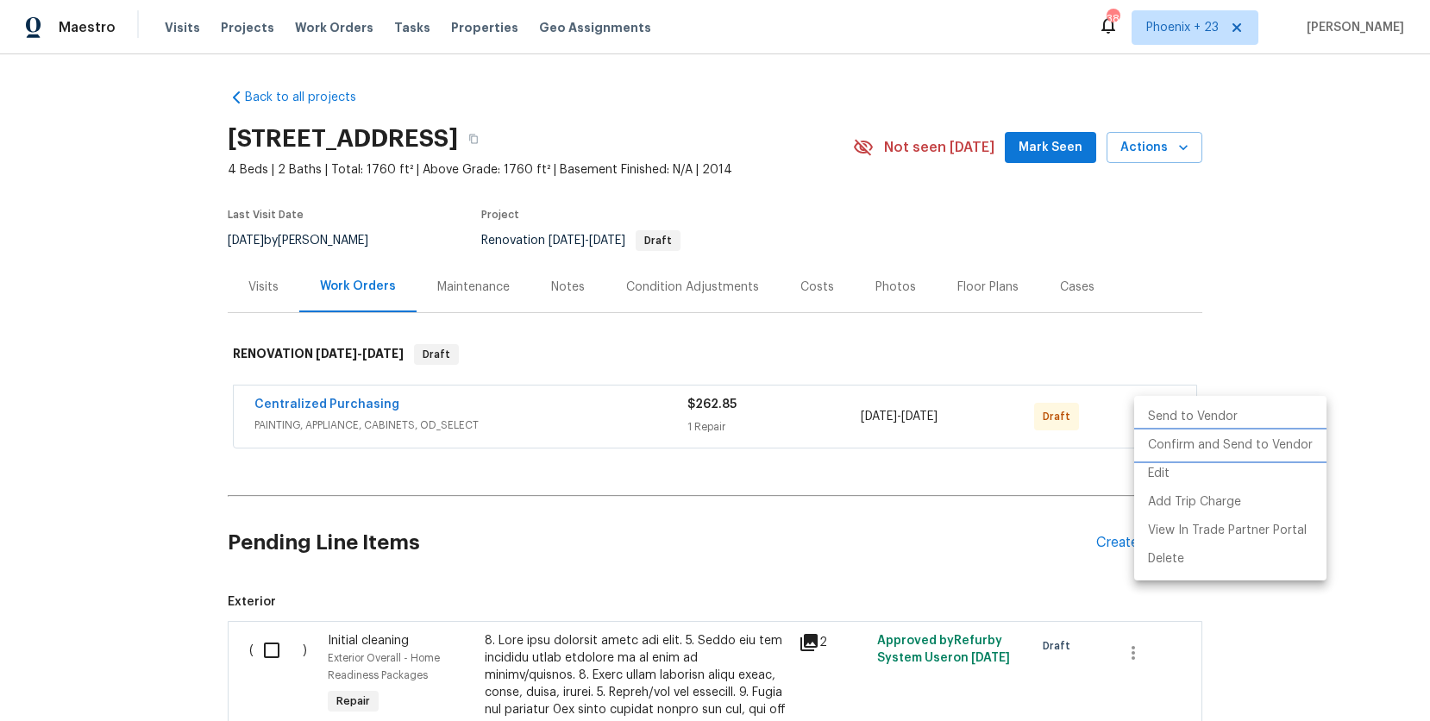
click at [1170, 442] on li "Confirm and Send to Vendor" at bounding box center [1230, 445] width 192 height 28
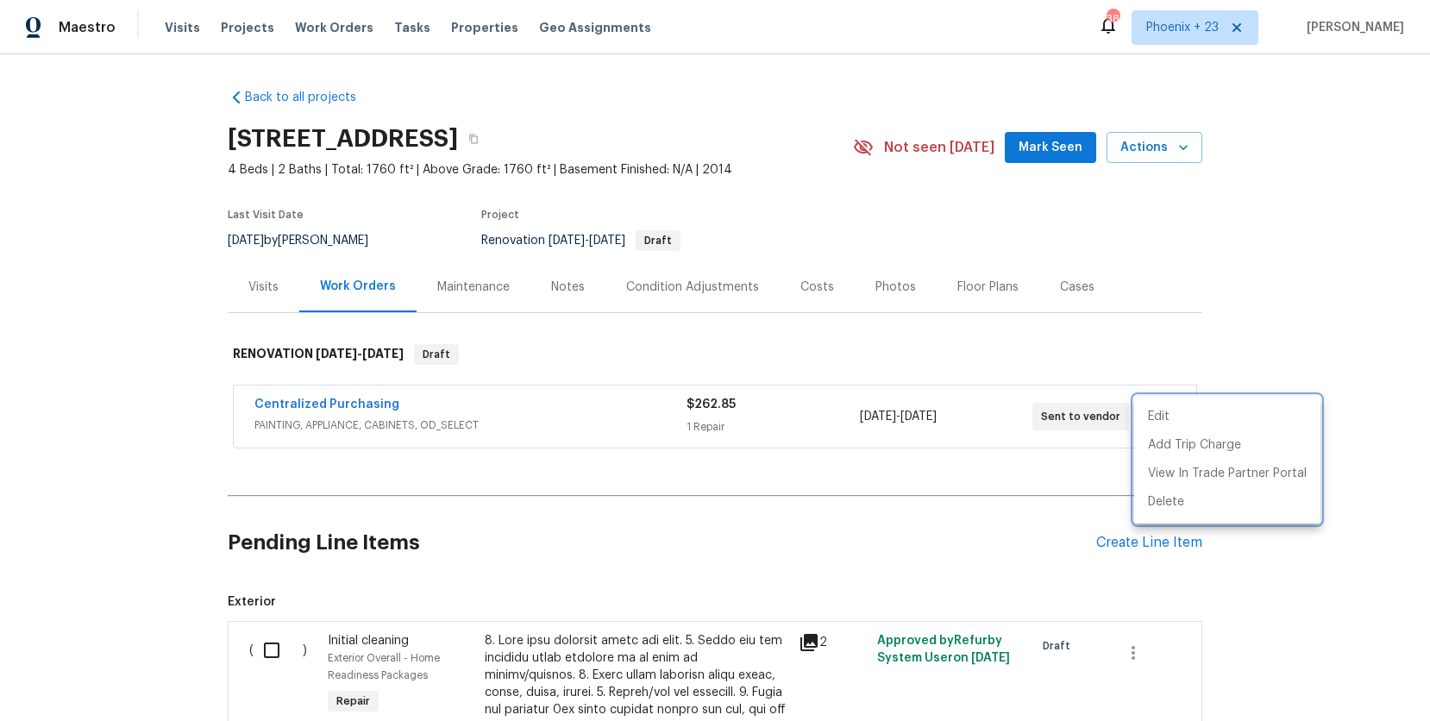
click at [310, 397] on div at bounding box center [715, 360] width 1430 height 721
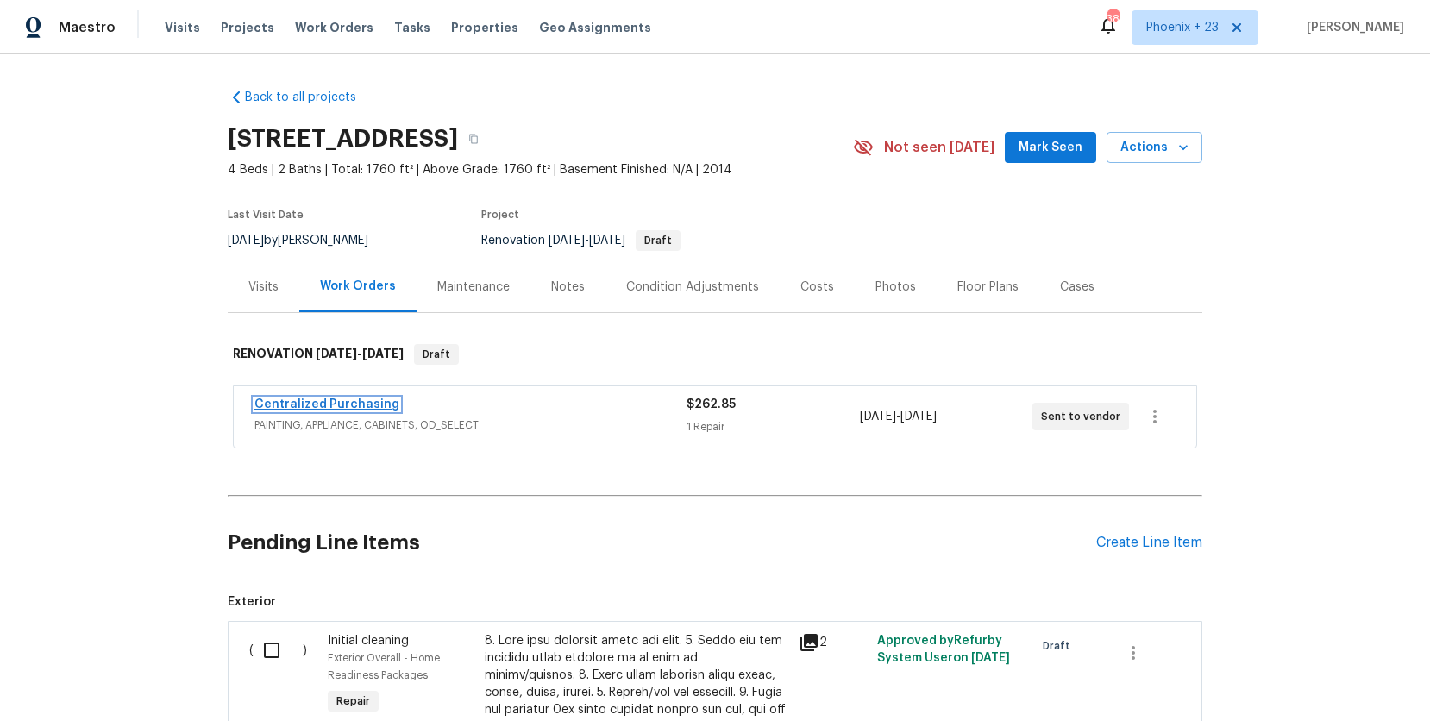
click at [318, 405] on link "Centralized Purchasing" at bounding box center [326, 405] width 145 height 12
